Goal: Information Seeking & Learning: Find specific fact

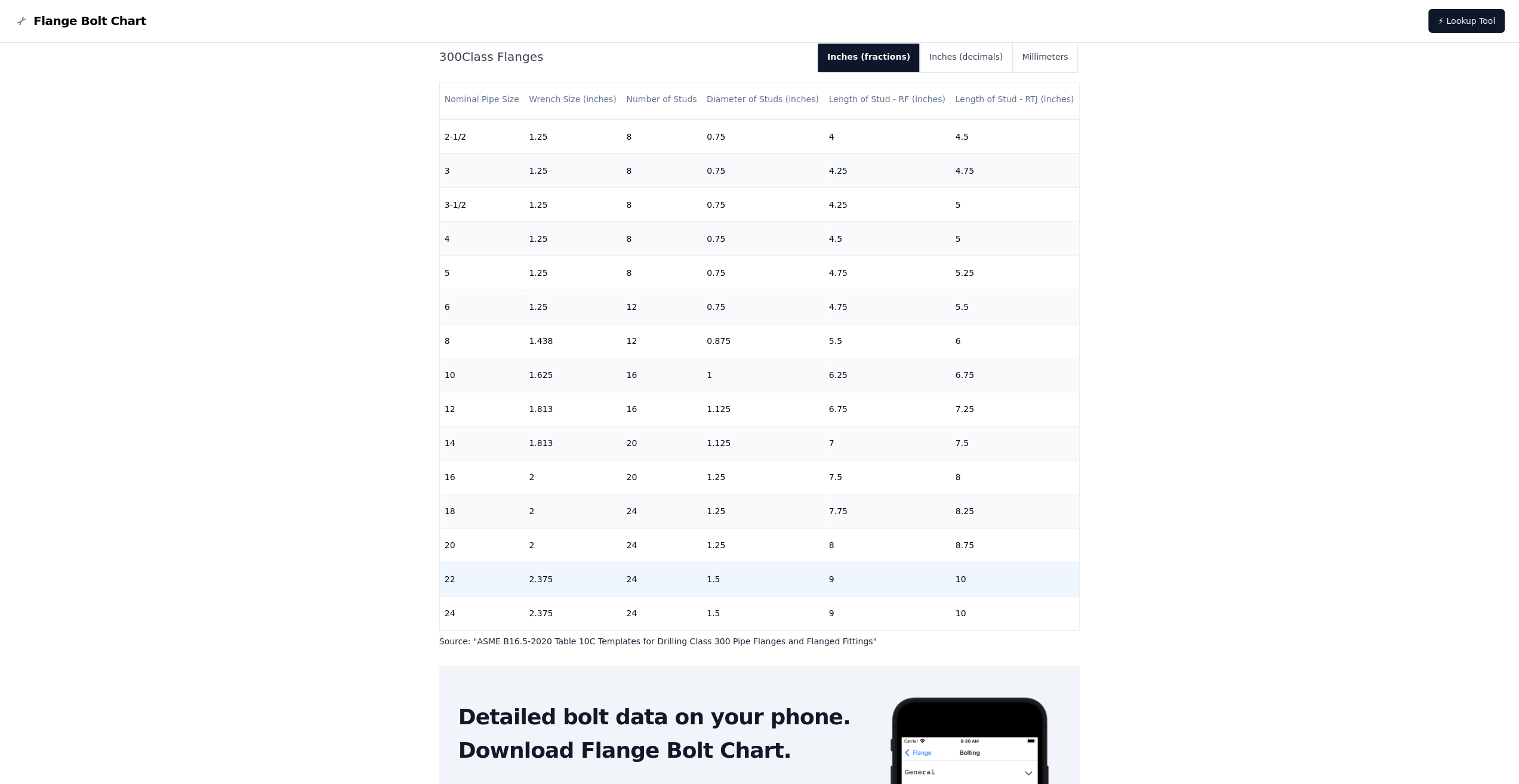
scroll to position [179, 0]
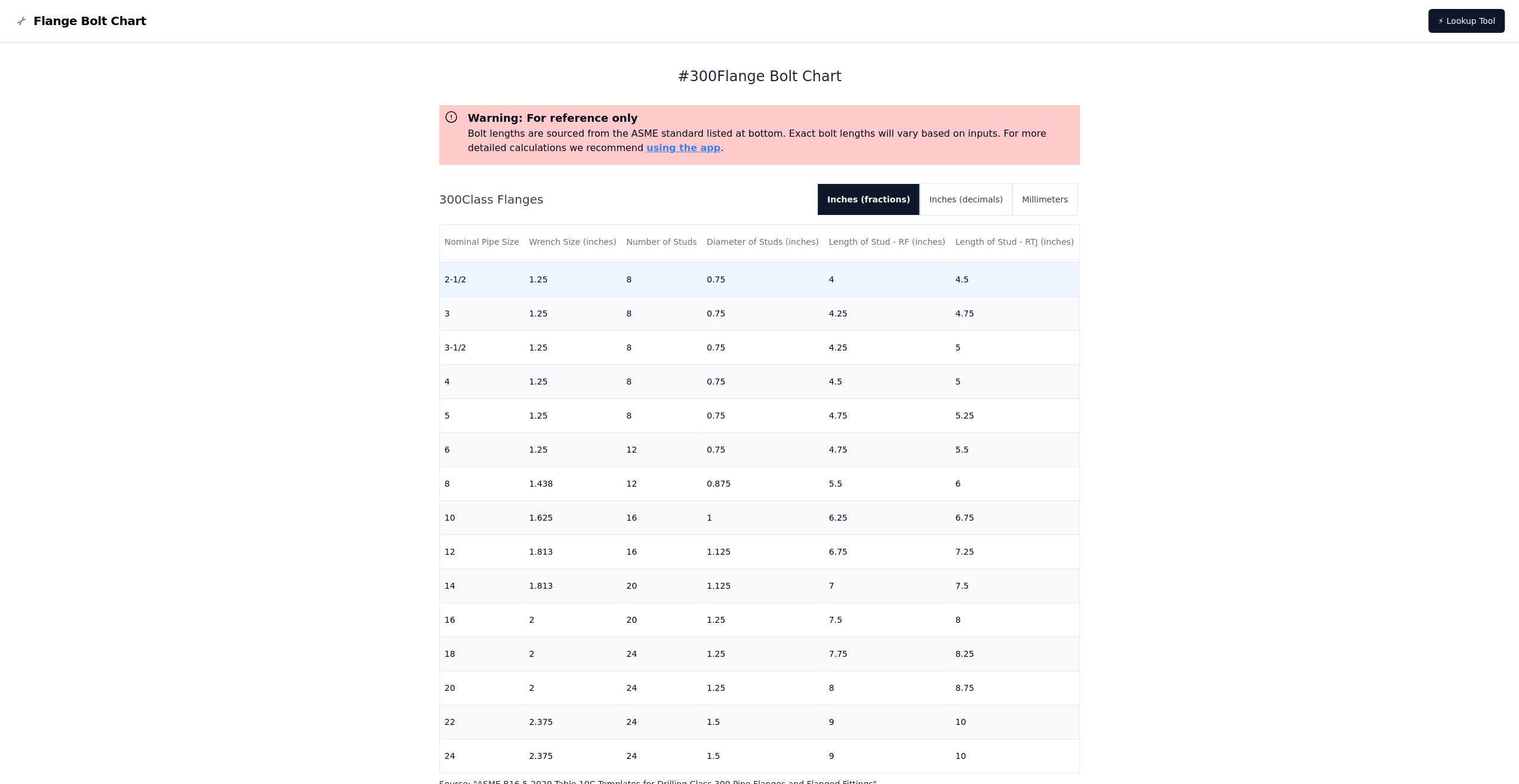
scroll to position [210, 0]
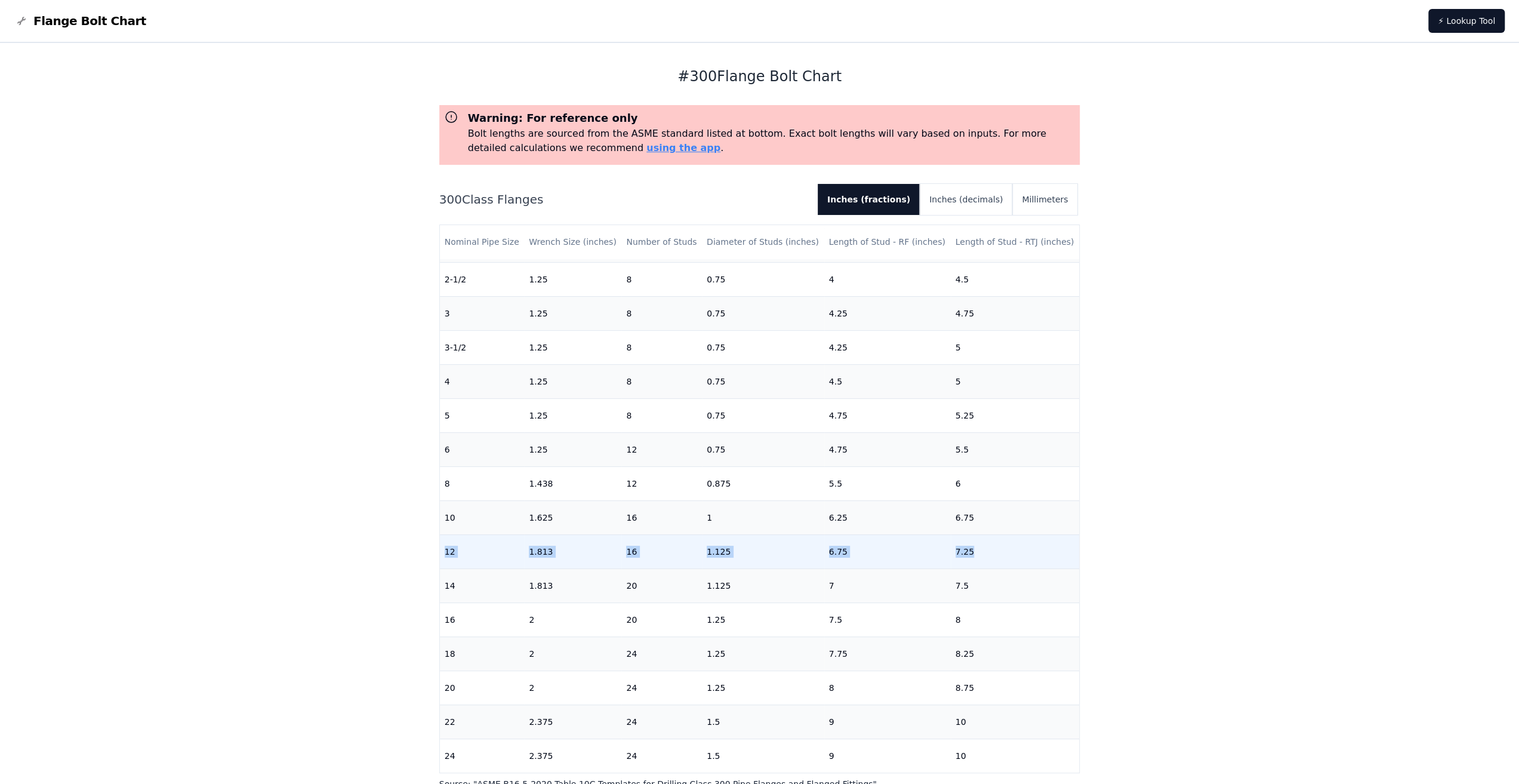
drag, startPoint x: 446, startPoint y: 542, endPoint x: 1016, endPoint y: 546, distance: 570.0
click at [1016, 546] on tr "12 1.813 16 1.125 6.75 7.25" at bounding box center [760, 551] width 640 height 34
drag, startPoint x: 533, startPoint y: 545, endPoint x: 585, endPoint y: 539, distance: 52.3
click at [592, 539] on td "1.813" at bounding box center [572, 551] width 97 height 34
click at [545, 541] on td "1.813" at bounding box center [572, 551] width 97 height 34
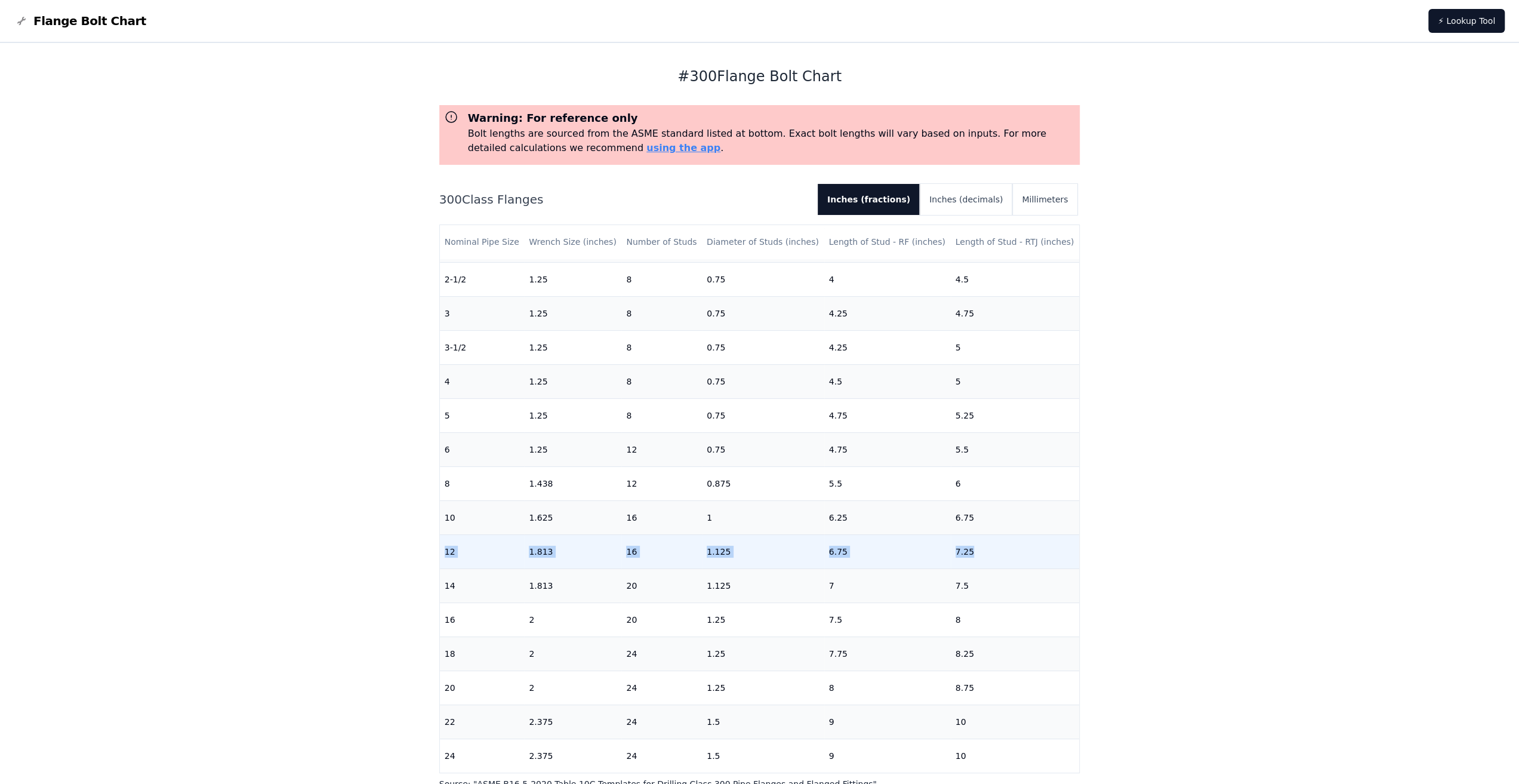
click at [545, 541] on td "1.813" at bounding box center [572, 551] width 97 height 34
click at [589, 545] on td "1.813" at bounding box center [572, 551] width 97 height 34
click at [542, 542] on td "1.813" at bounding box center [572, 551] width 97 height 34
copy td "1.813"
